Goal: Task Accomplishment & Management: Complete application form

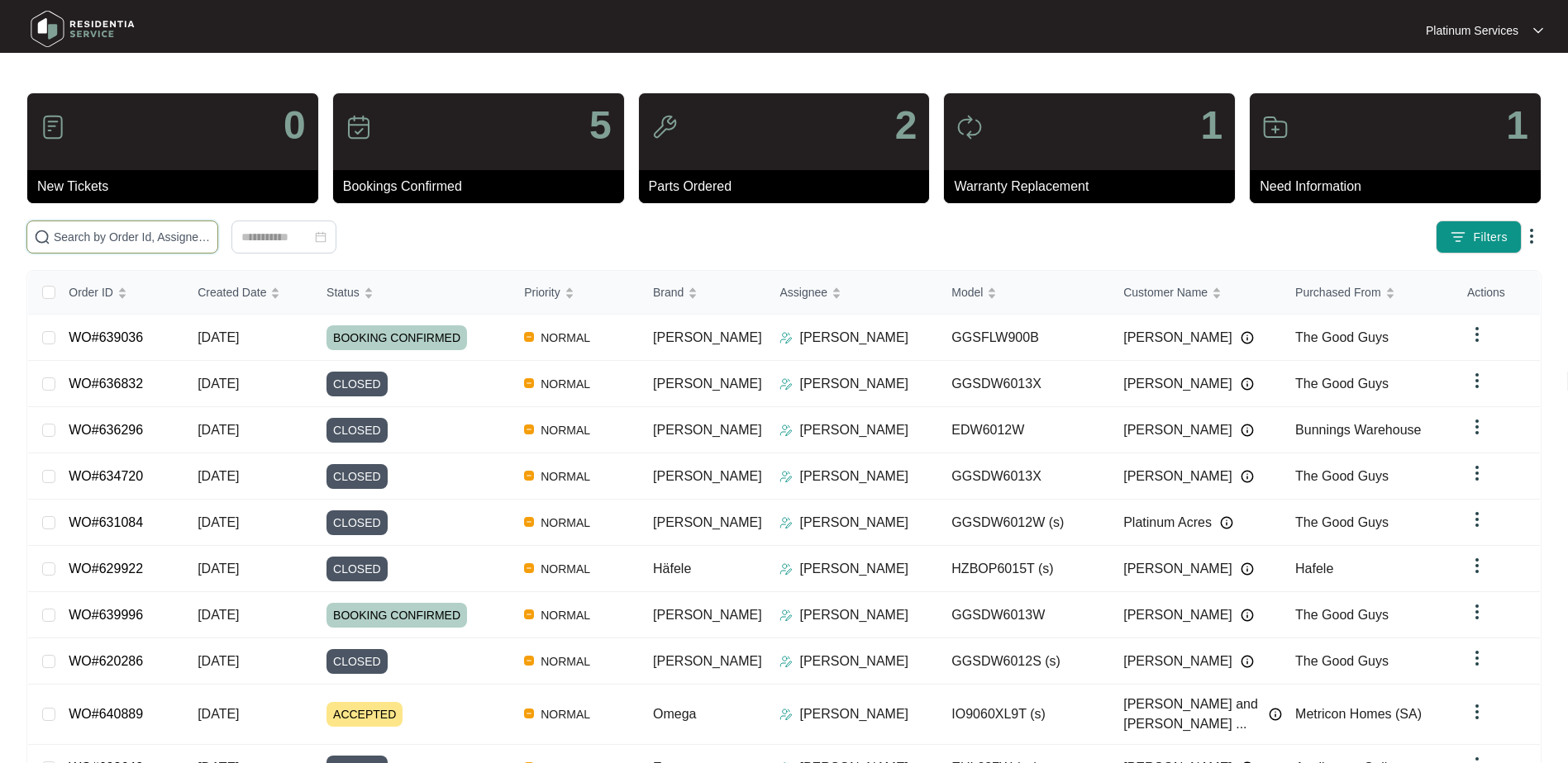
click at [138, 230] on input "text" at bounding box center [132, 237] width 157 height 18
click at [140, 237] on input "text" at bounding box center [132, 237] width 157 height 18
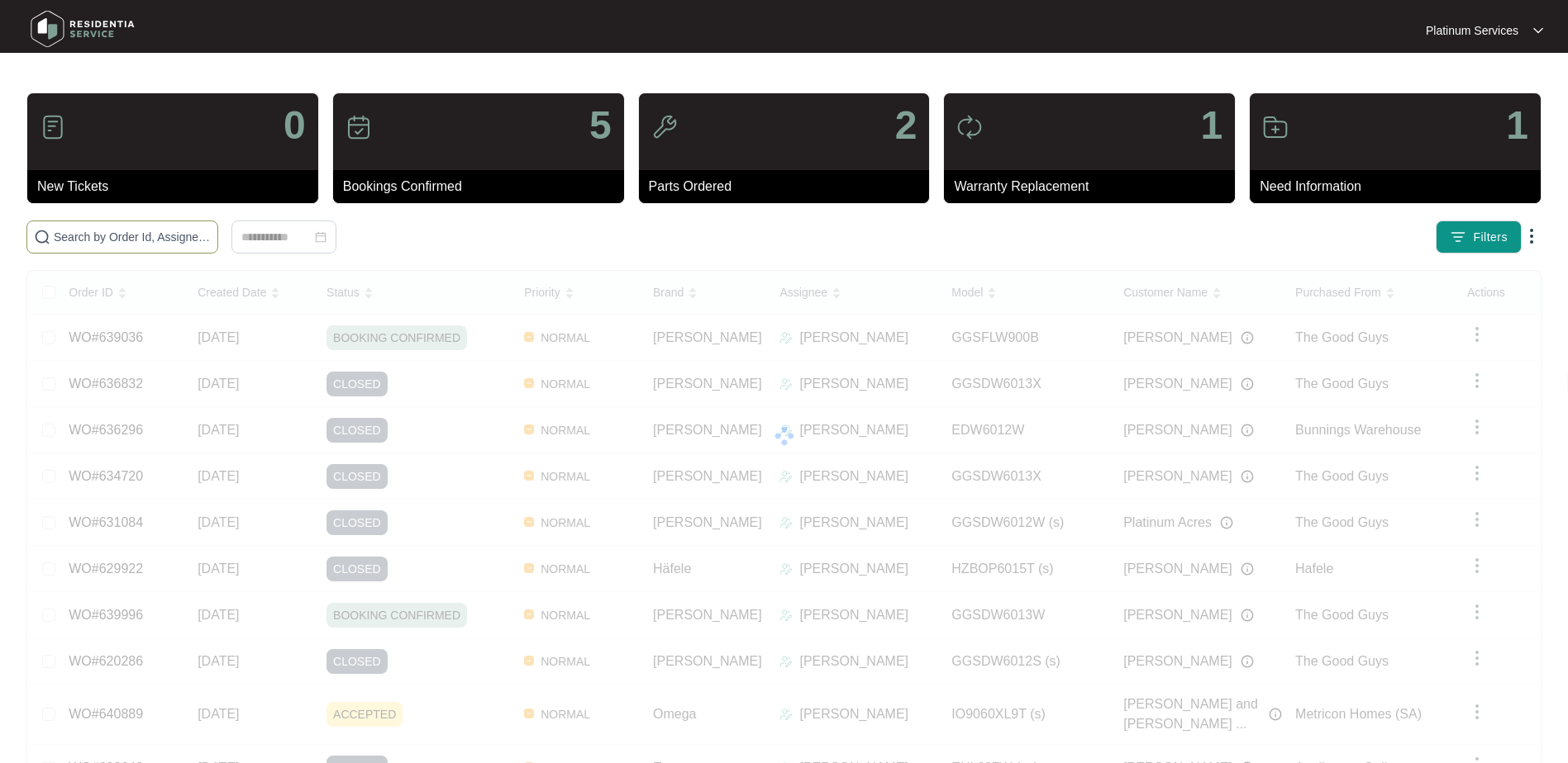
paste input "629745"
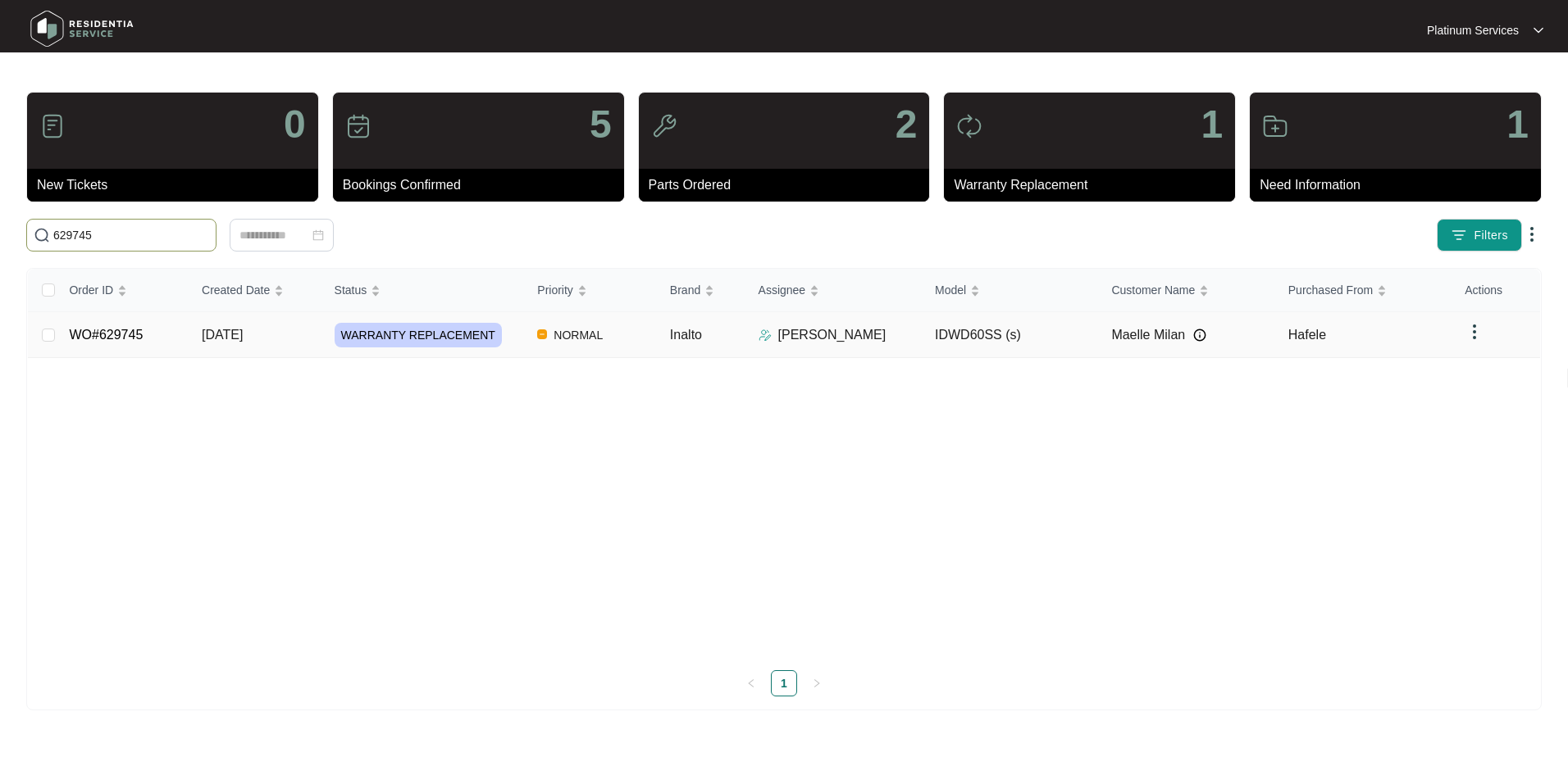
type input "629745"
click at [436, 326] on span "WARRANTY REPLACEMENT" at bounding box center [418, 335] width 168 height 25
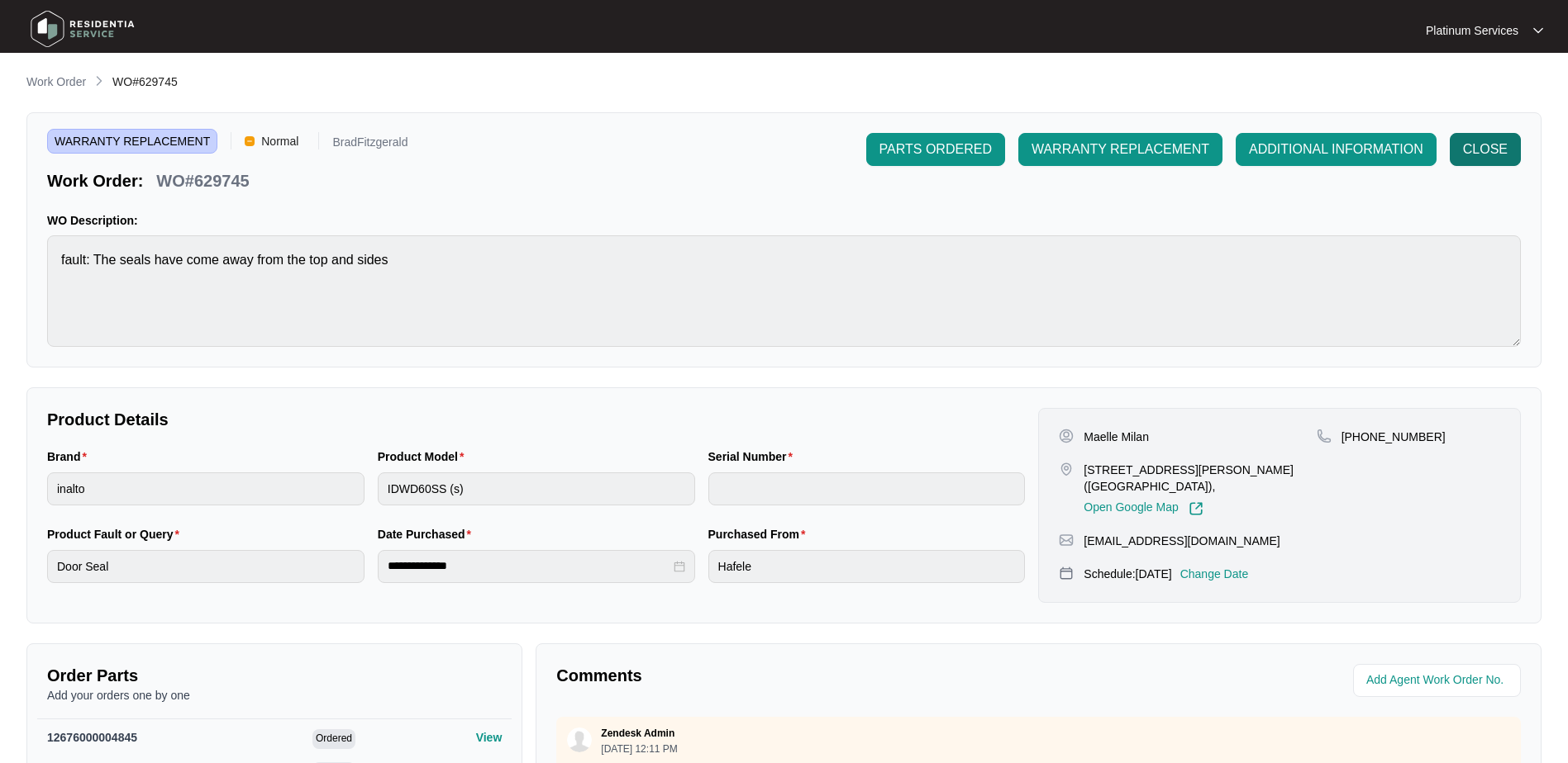
click at [1498, 150] on span "CLOSE" at bounding box center [1485, 149] width 45 height 20
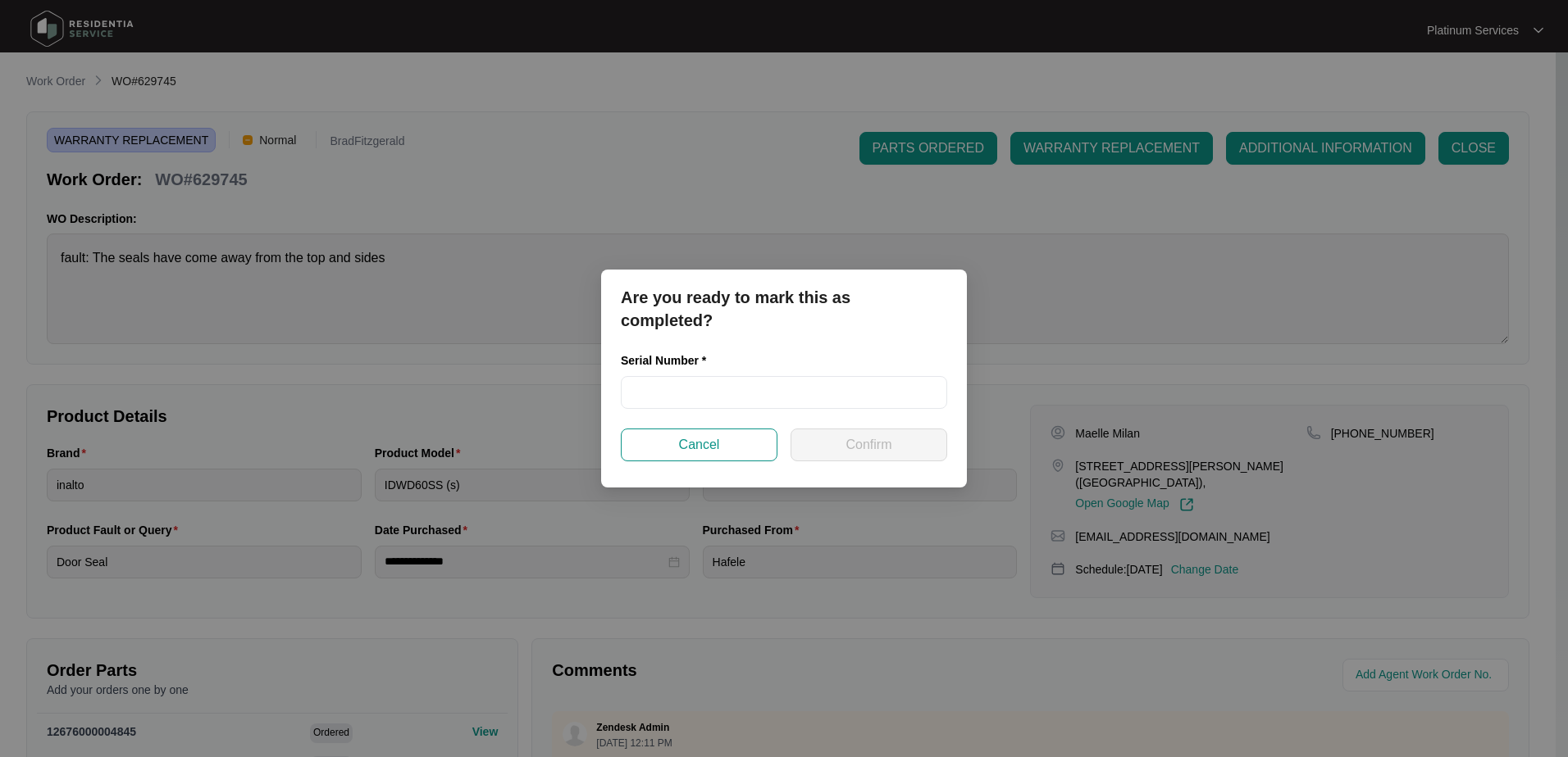
click at [761, 374] on div "Serial Number *" at bounding box center [783, 363] width 327 height 25
click at [763, 392] on input "text" at bounding box center [783, 392] width 327 height 33
click at [720, 398] on input "2312" at bounding box center [783, 392] width 327 height 33
click at [836, 400] on input "23124821" at bounding box center [783, 392] width 327 height 33
click at [736, 406] on input "231248210108" at bounding box center [783, 392] width 327 height 33
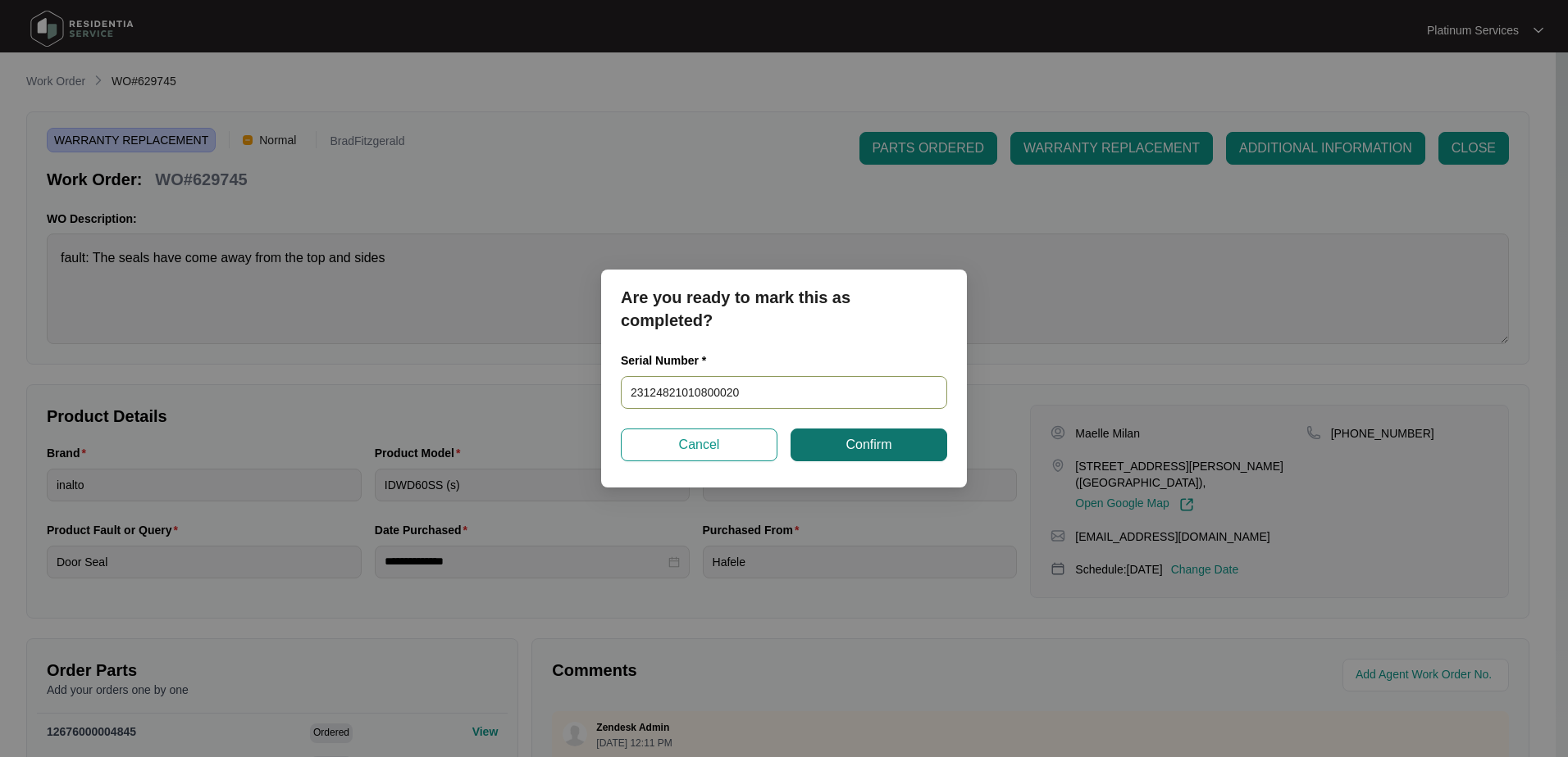
type input "23124821010800020"
click at [878, 443] on span "Confirm" at bounding box center [868, 445] width 45 height 20
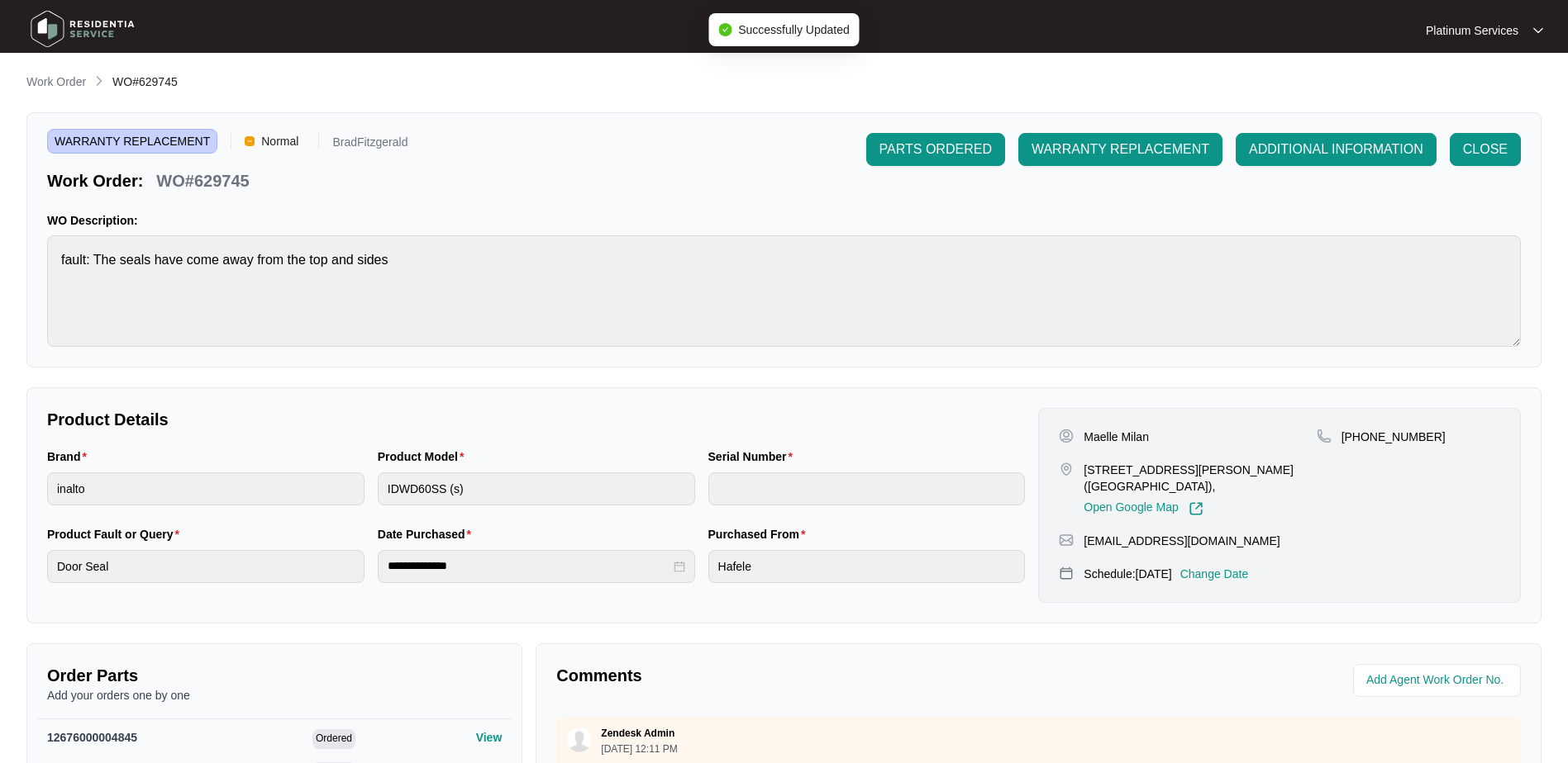
type input "23124821010800020"
